Goal: Task Accomplishment & Management: Use online tool/utility

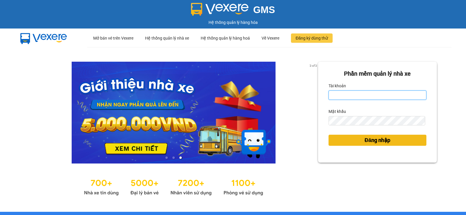
type input "sinh.tralanvien"
click at [375, 143] on span "Đăng nhập" at bounding box center [378, 140] width 26 height 8
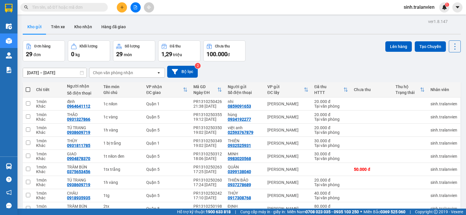
click at [32, 73] on input "[DATE] – [DATE]" at bounding box center [55, 72] width 64 height 9
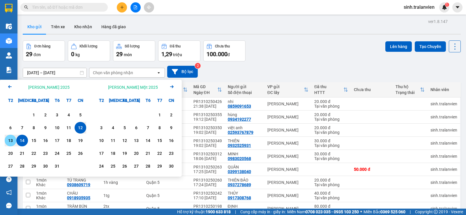
click at [12, 143] on div "13" at bounding box center [10, 140] width 8 height 7
type input "[DATE] – [DATE]"
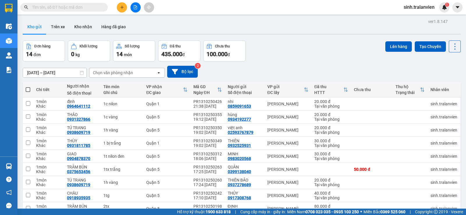
click at [73, 11] on span at bounding box center [63, 7] width 87 height 9
click at [75, 8] on input "text" at bounding box center [66, 7] width 69 height 6
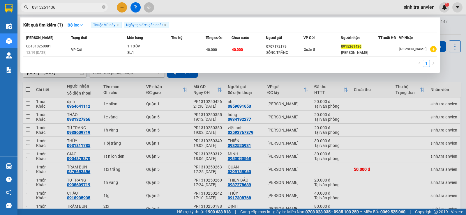
type input "0915261436"
click at [449, 64] on div at bounding box center [233, 107] width 466 height 215
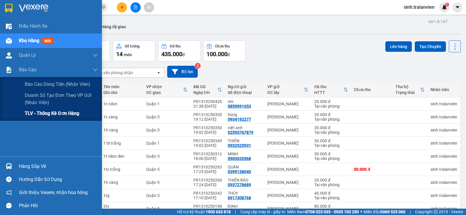
click at [41, 113] on span "TLV - Thống kê đơn hàng" at bounding box center [52, 113] width 55 height 7
